Goal: Task Accomplishment & Management: Manage account settings

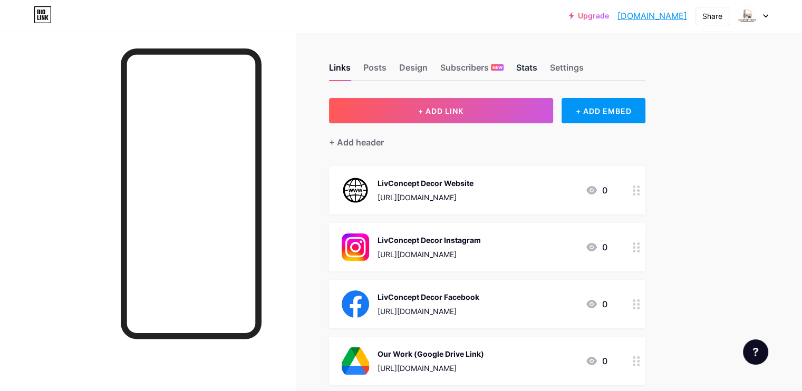
click at [537, 68] on div "Stats" at bounding box center [526, 70] width 21 height 19
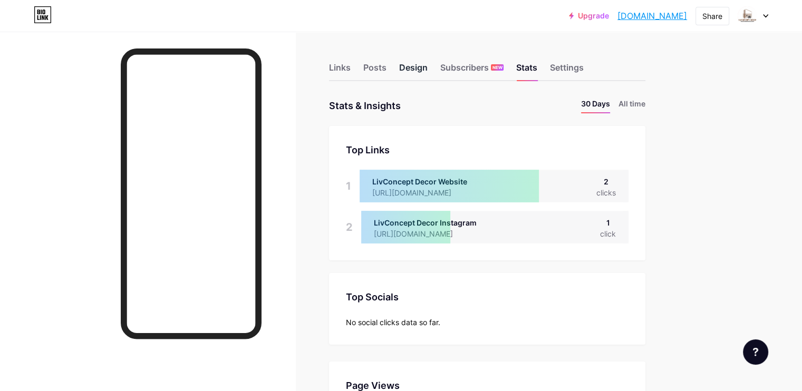
click at [428, 67] on div "Design" at bounding box center [413, 70] width 28 height 19
click at [387, 65] on div "Posts" at bounding box center [374, 70] width 23 height 19
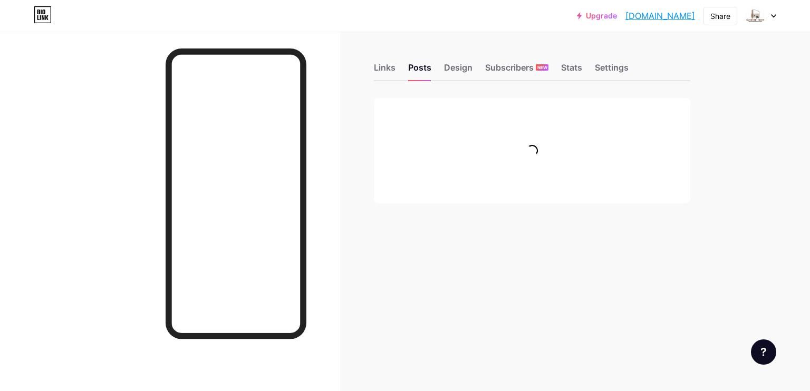
click at [400, 65] on div "Links Posts Design Subscribers NEW Stats Settings" at bounding box center [532, 62] width 316 height 37
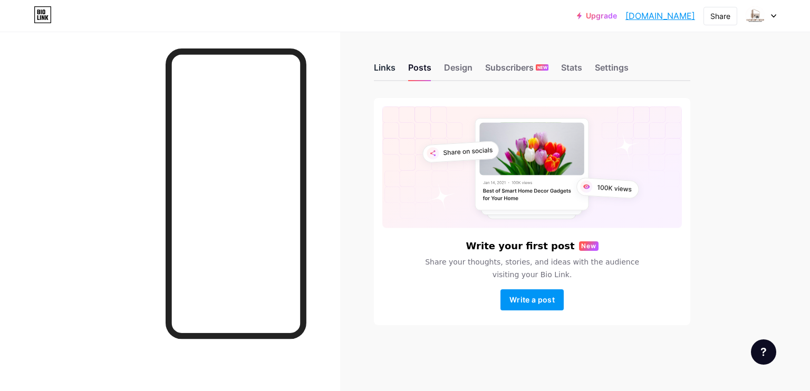
click at [394, 65] on div "Links" at bounding box center [385, 70] width 22 height 19
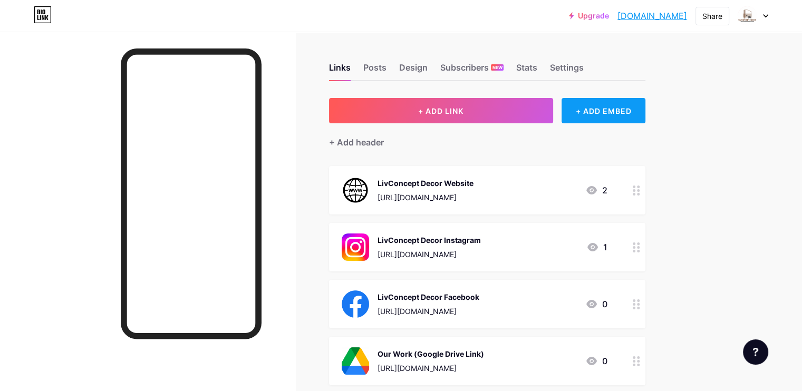
click at [633, 107] on div "+ ADD EMBED" at bounding box center [604, 110] width 84 height 25
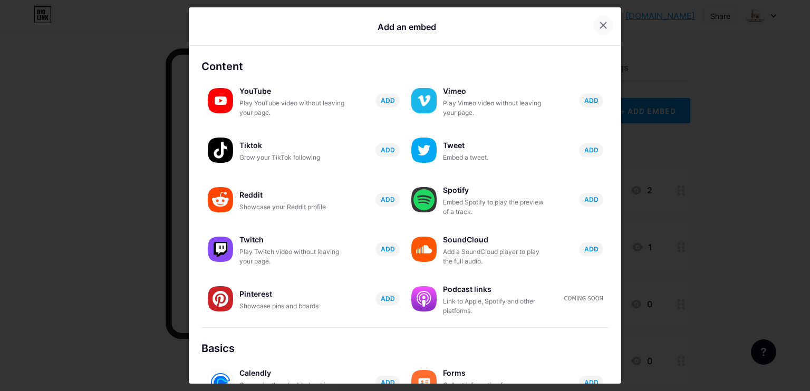
click at [597, 33] on div at bounding box center [603, 25] width 19 height 19
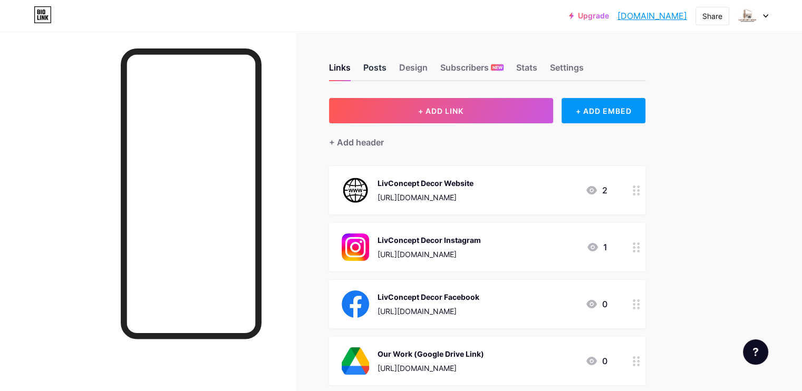
click at [387, 76] on div "Posts" at bounding box center [374, 70] width 23 height 19
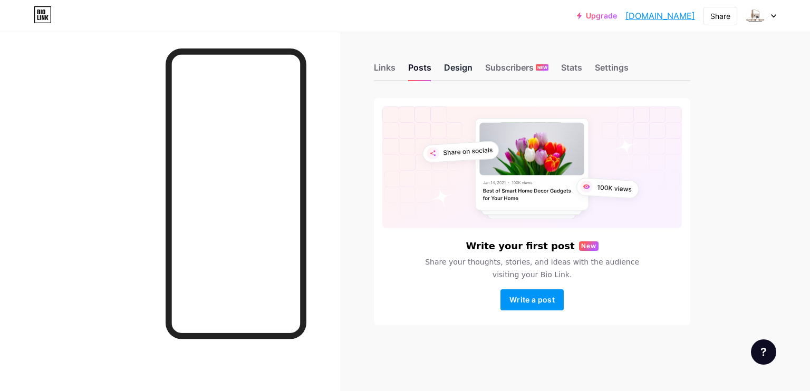
click at [450, 73] on div "Design" at bounding box center [458, 70] width 28 height 19
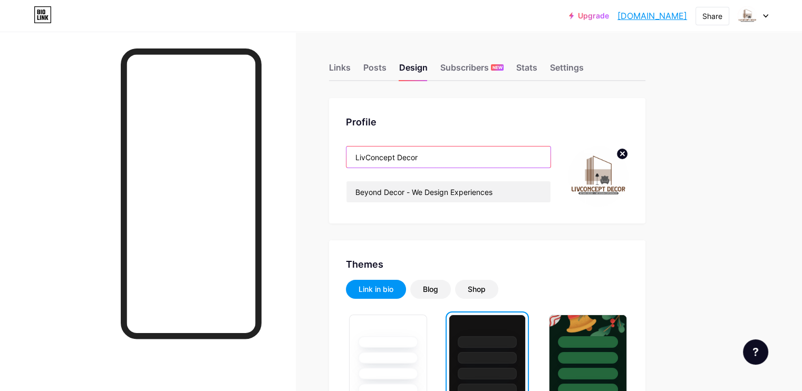
click at [452, 161] on input "LivConcept Decor" at bounding box center [448, 157] width 204 height 21
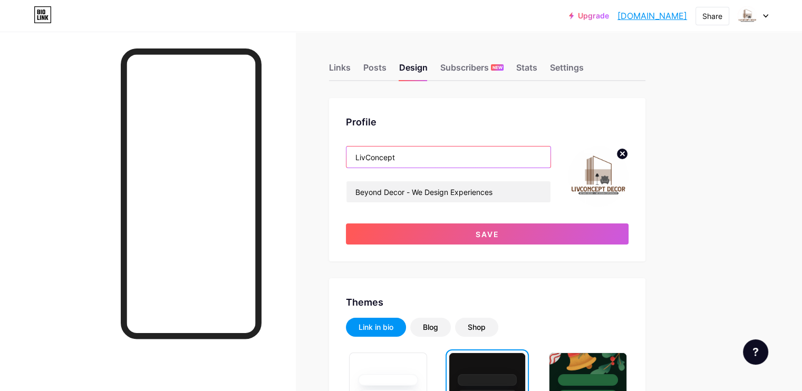
type input "LivConcept"
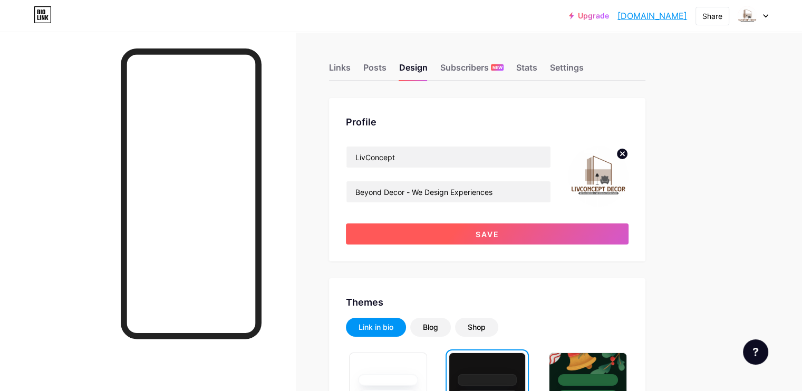
click at [469, 240] on button "Save" at bounding box center [487, 234] width 283 height 21
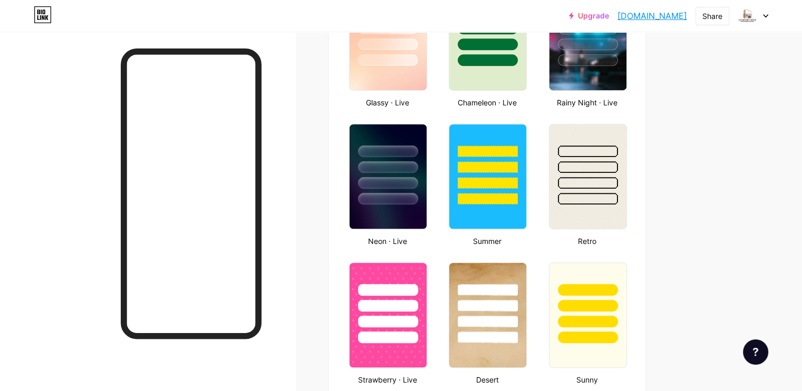
scroll to position [608, 0]
